Goal: Transaction & Acquisition: Purchase product/service

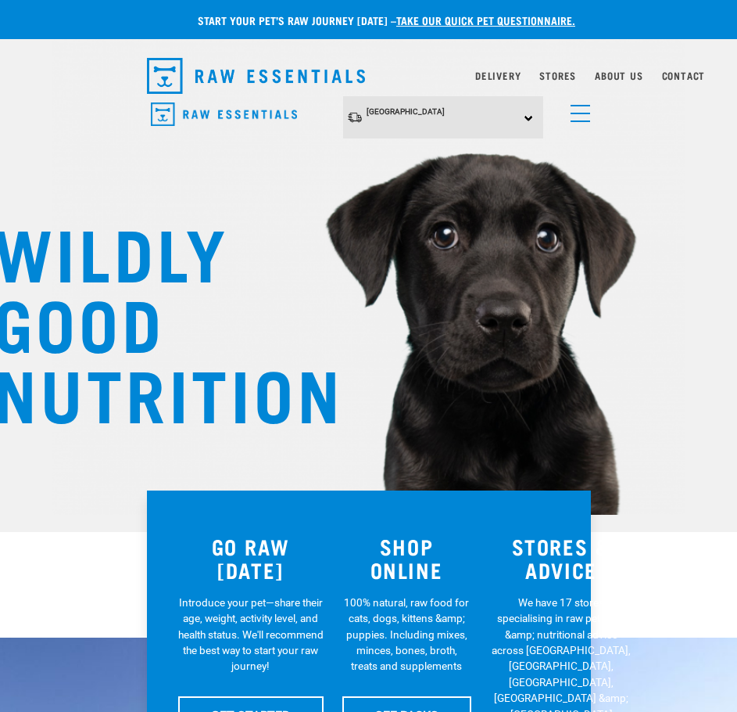
click at [170, 113] on img "dropdown navigation" at bounding box center [224, 114] width 146 height 24
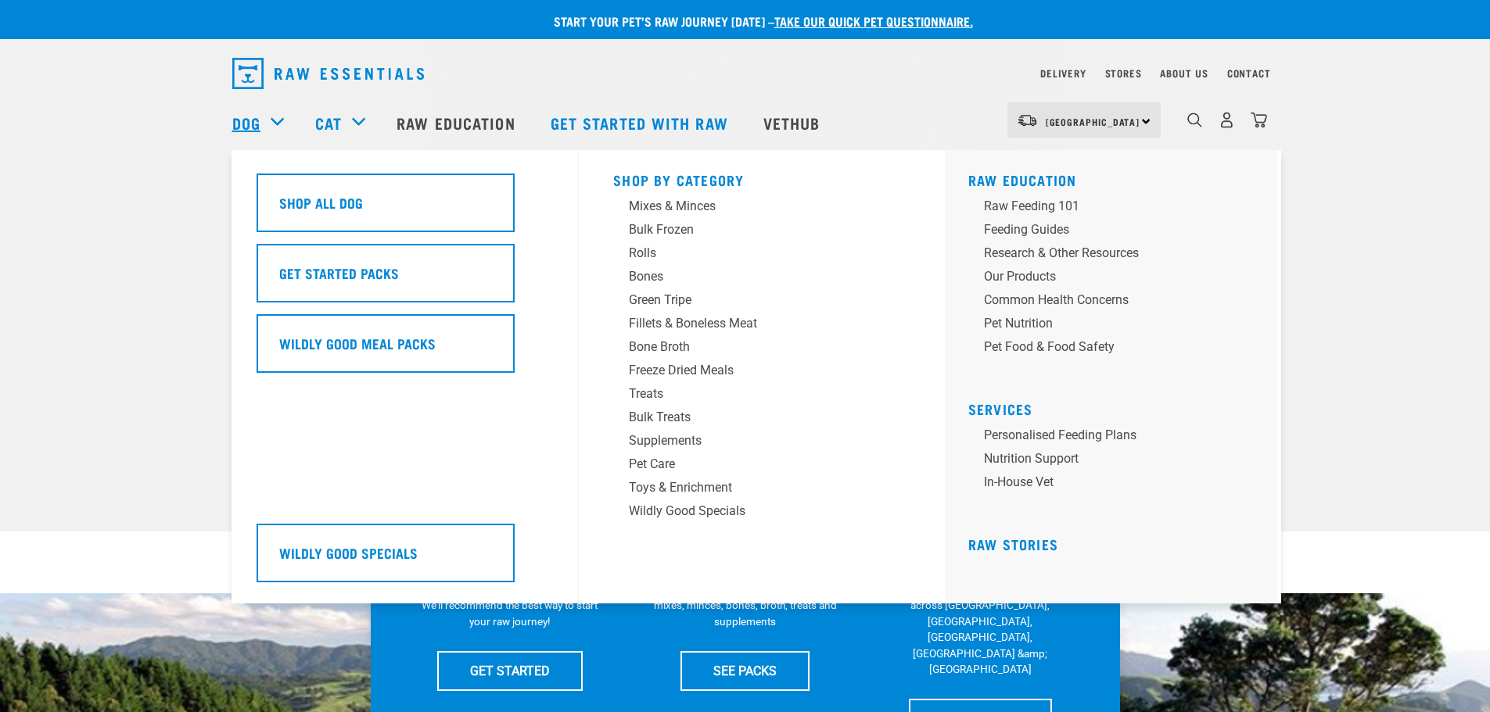
click at [242, 121] on link "Dog" at bounding box center [246, 122] width 28 height 23
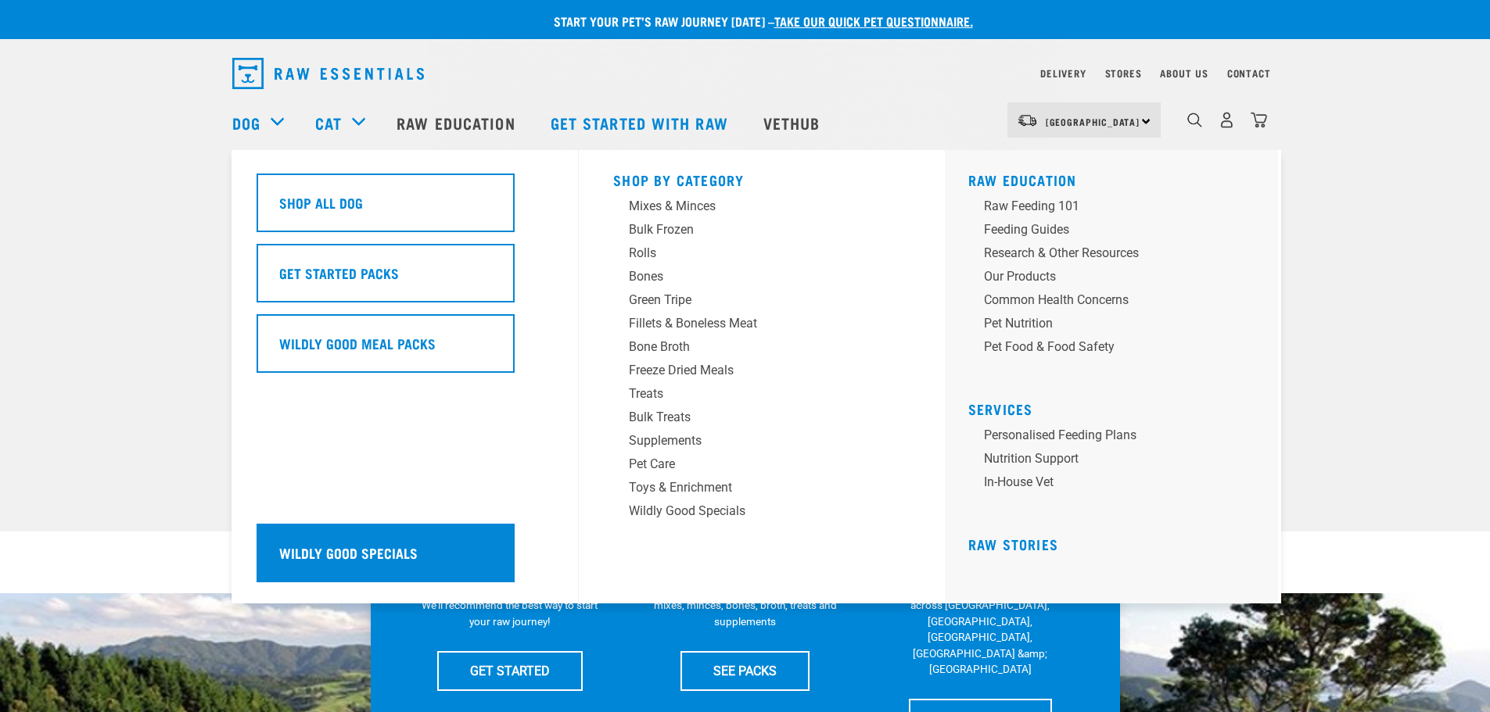
click at [339, 540] on div "Wildly Good Specials" at bounding box center [385, 553] width 258 height 59
click at [389, 546] on h5 "Wildly Good Specials" at bounding box center [348, 553] width 138 height 20
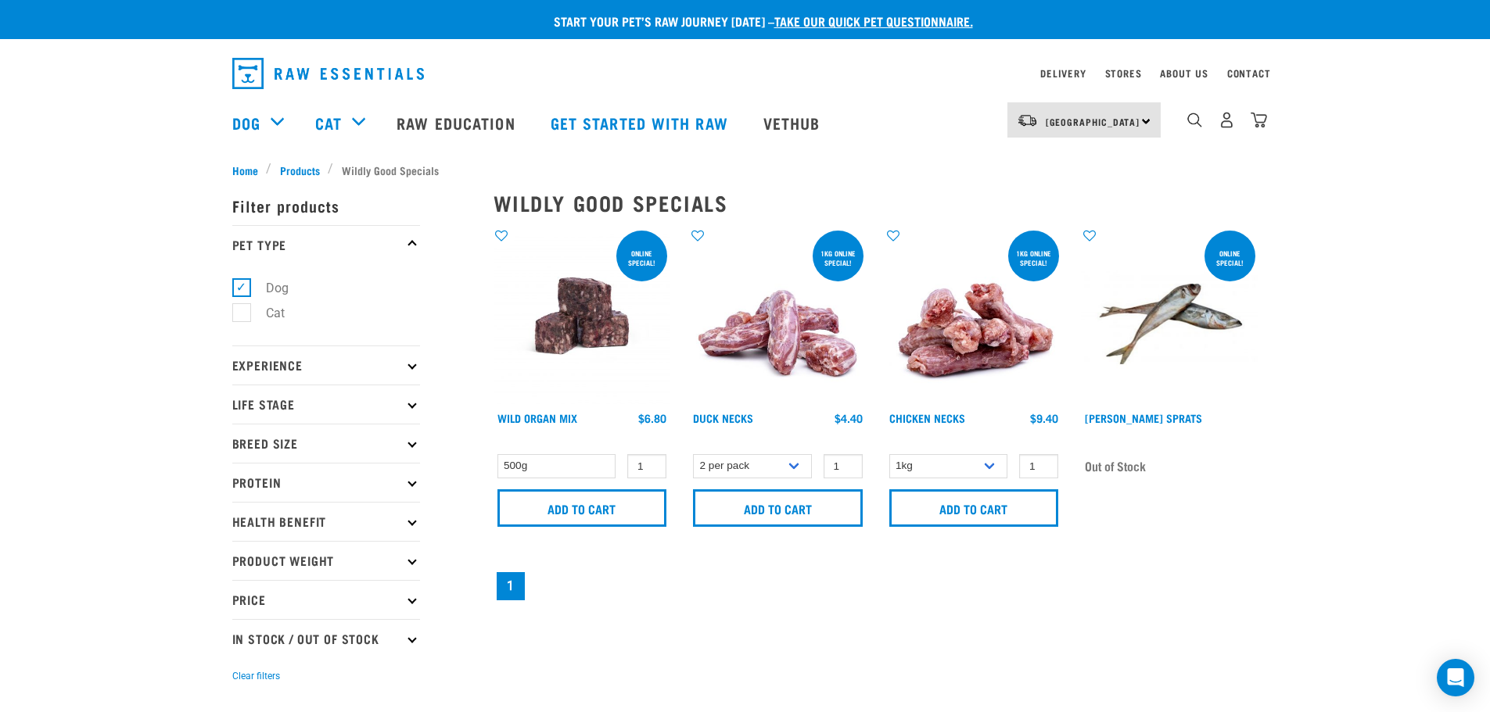
click at [1372, 558] on div "Start your pet’s raw journey [DATE] – take our quick pet questionnaire. Deliver…" at bounding box center [745, 350] width 1490 height 701
